Goal: Register for event/course

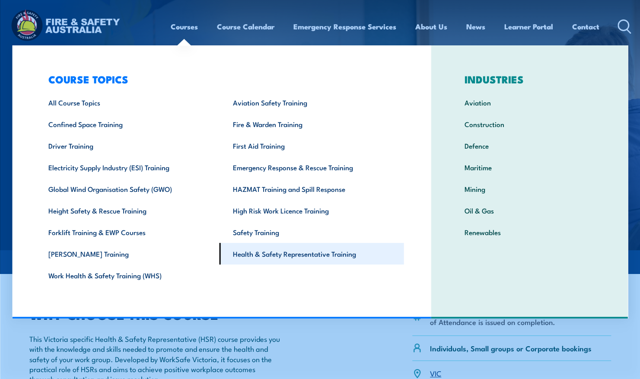
click at [272, 251] on link "Health & Safety Representative Training" at bounding box center [311, 254] width 184 height 22
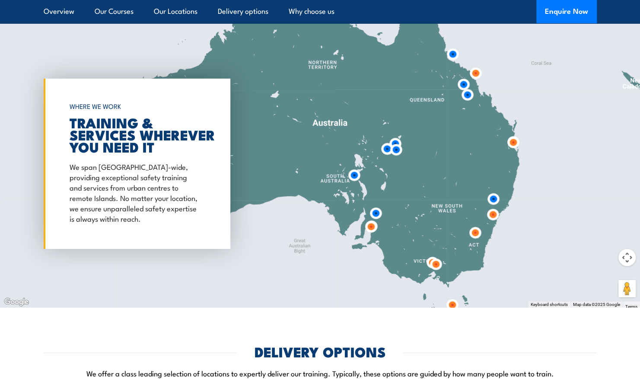
scroll to position [1598, 0]
click at [437, 263] on img at bounding box center [435, 263] width 23 height 23
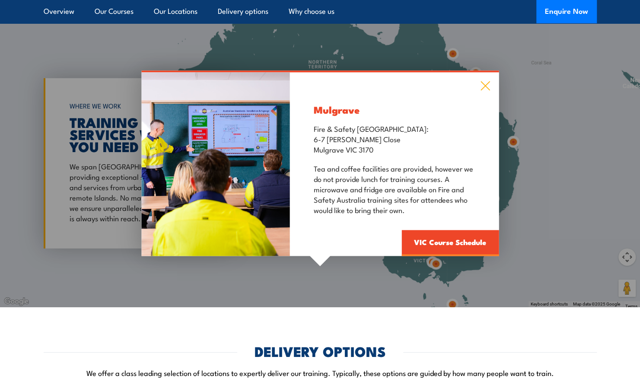
click at [480, 86] on icon at bounding box center [485, 86] width 10 height 10
